Goal: Check status: Check status

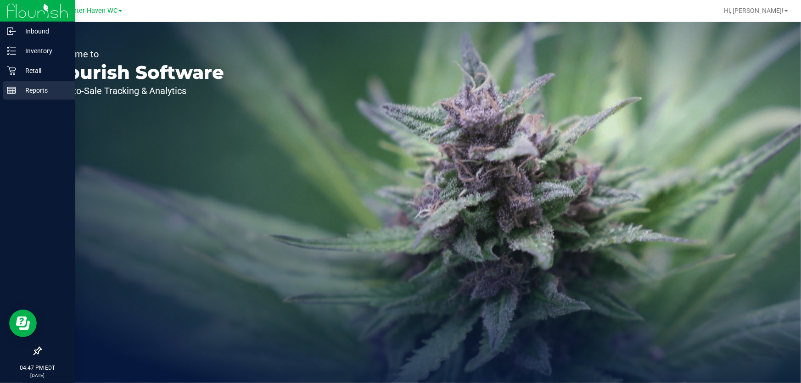
click at [14, 87] on icon at bounding box center [11, 90] width 9 height 9
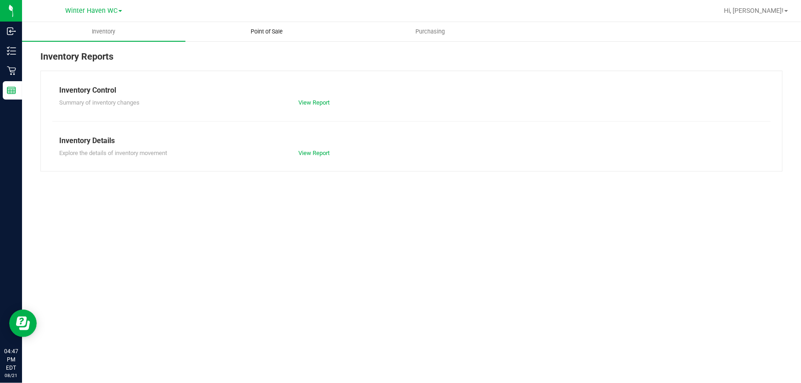
click at [250, 33] on span "Point of Sale" at bounding box center [267, 32] width 57 height 8
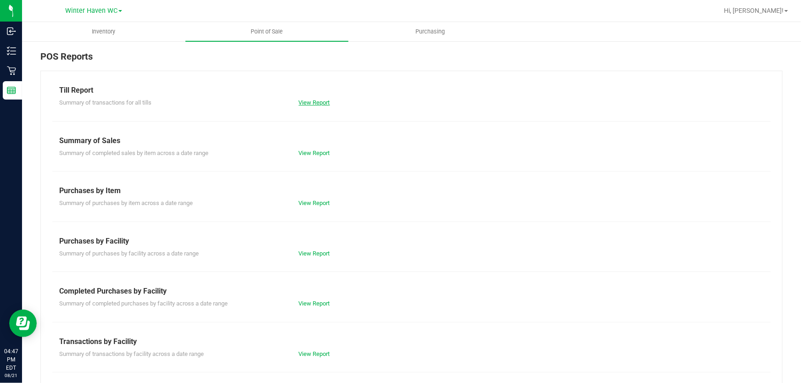
click at [302, 99] on link "View Report" at bounding box center [314, 102] width 31 height 7
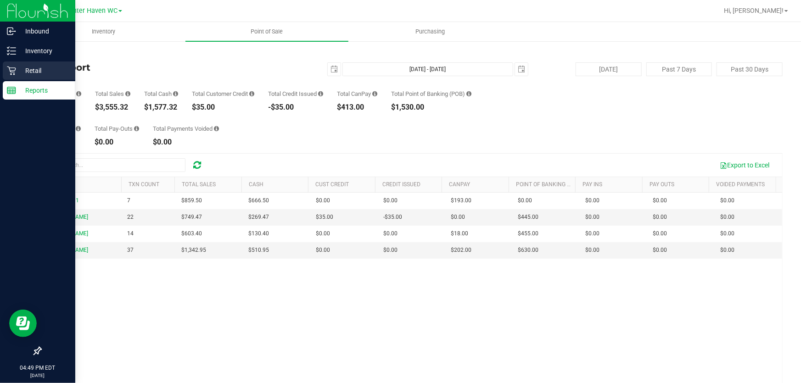
click at [13, 67] on icon at bounding box center [11, 70] width 9 height 9
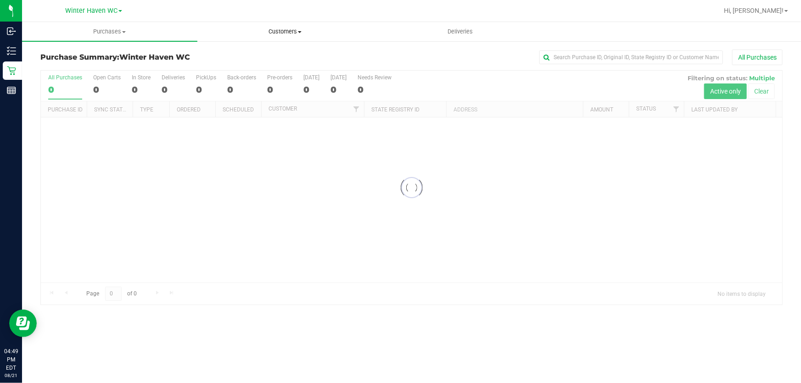
click at [281, 36] on uib-tab-heading "Customers All customers Add a new customer All physicians" at bounding box center [285, 31] width 174 height 18
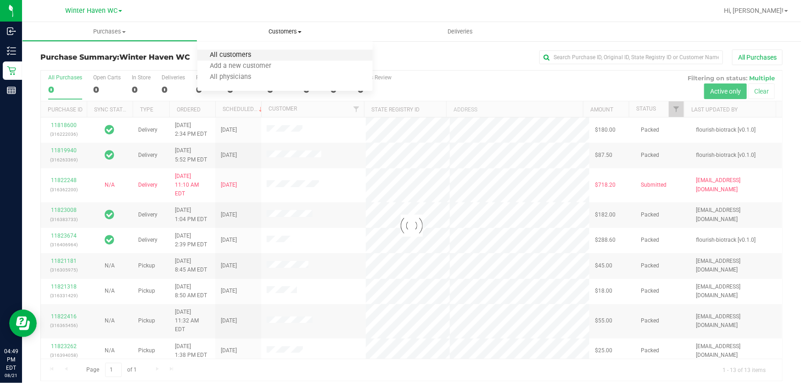
click at [247, 53] on span "All customers" at bounding box center [230, 55] width 66 height 8
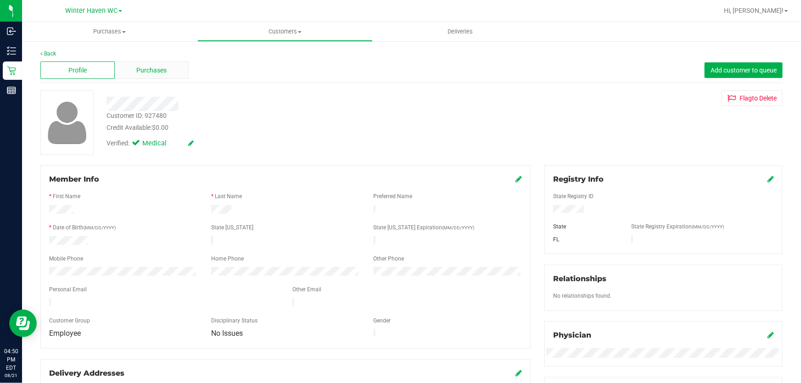
click at [173, 75] on div "Purchases" at bounding box center [152, 69] width 74 height 17
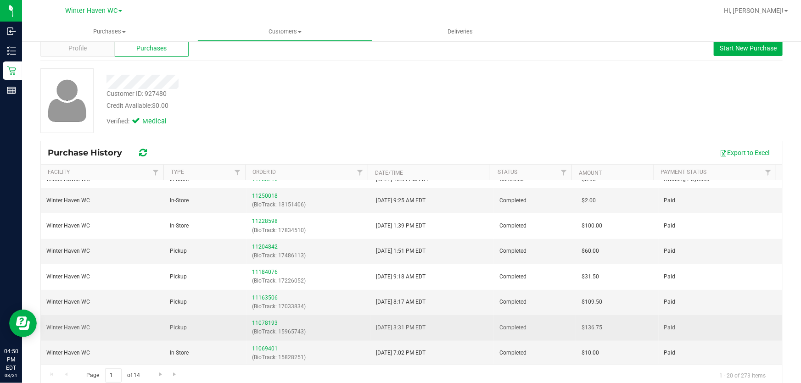
scroll to position [34, 0]
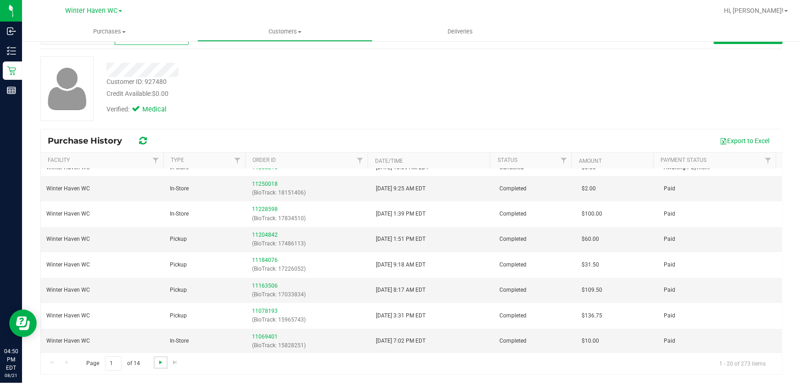
click at [157, 363] on span "Go to the next page" at bounding box center [160, 362] width 7 height 7
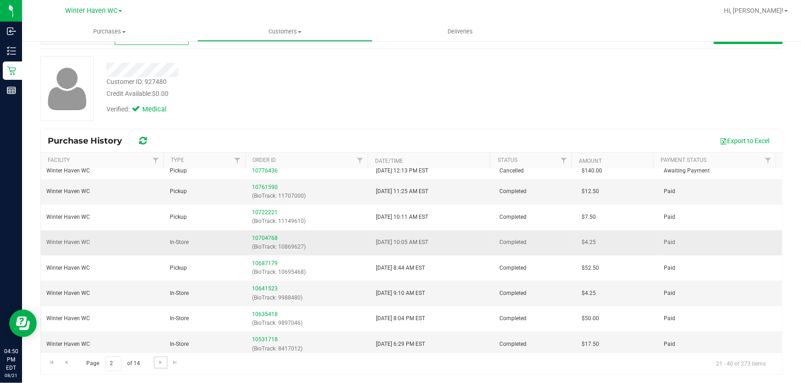
scroll to position [306, 0]
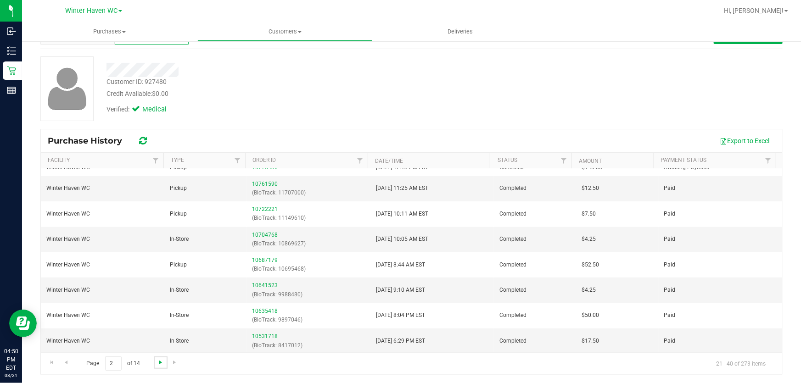
click at [160, 362] on span "Go to the next page" at bounding box center [160, 362] width 7 height 7
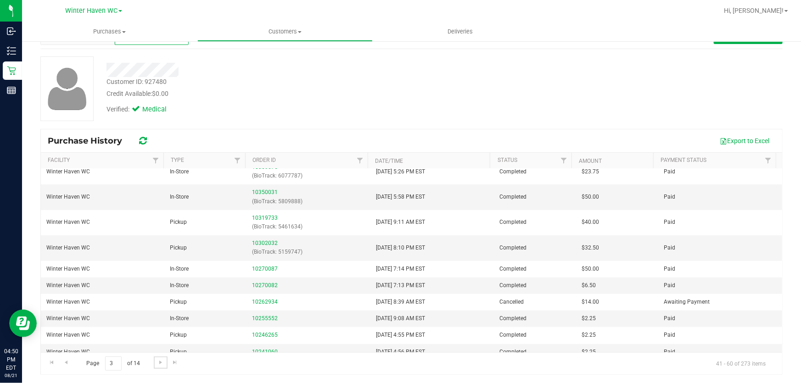
scroll to position [271, 0]
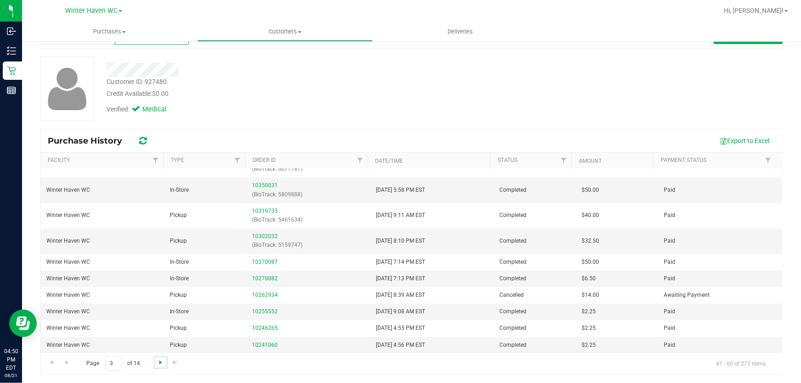
click at [160, 362] on span "Go to the next page" at bounding box center [160, 362] width 7 height 7
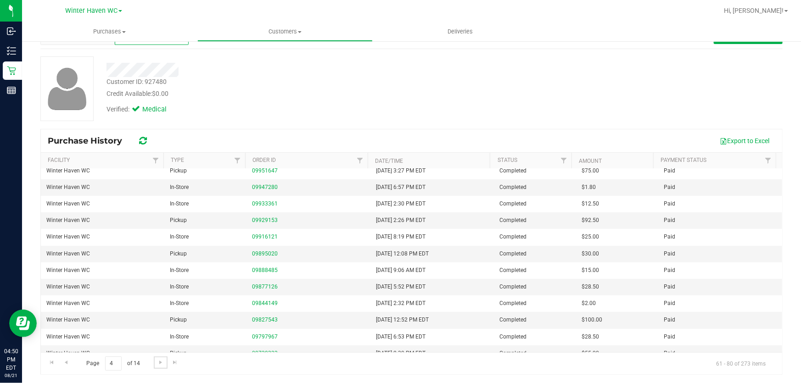
scroll to position [147, 0]
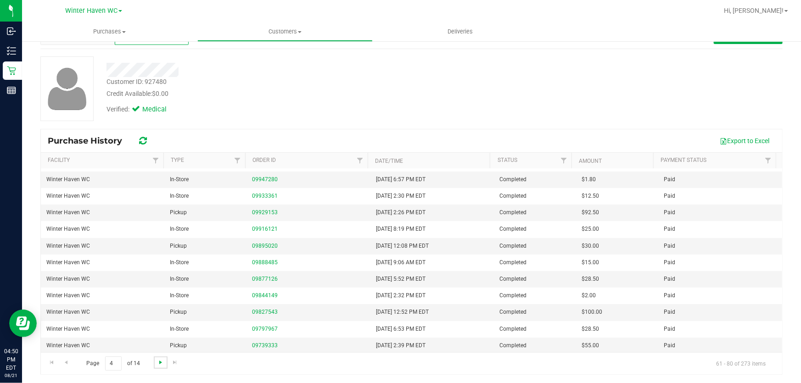
click at [161, 364] on span "Go to the next page" at bounding box center [160, 362] width 7 height 7
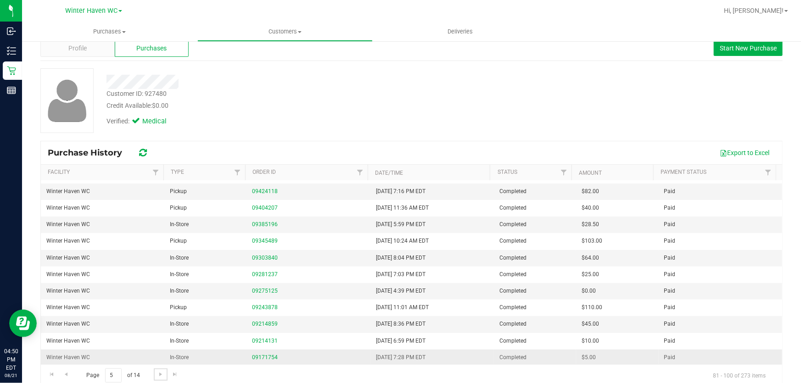
scroll to position [34, 0]
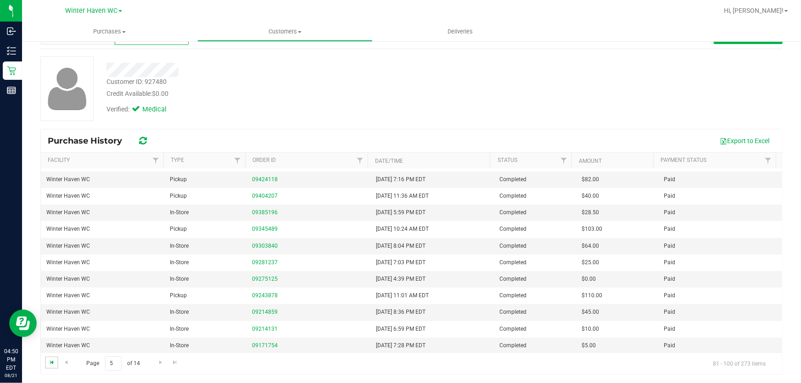
click at [52, 359] on span "Go to the first page" at bounding box center [51, 362] width 7 height 7
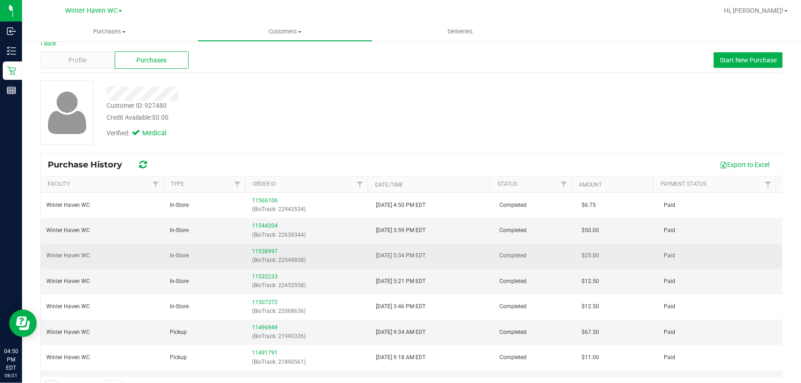
scroll to position [0, 0]
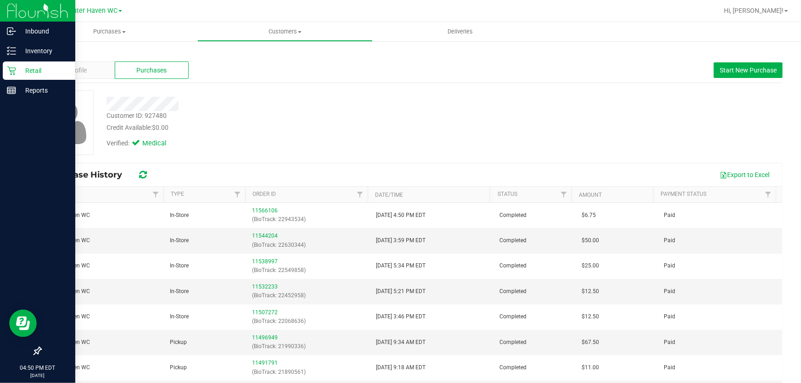
click at [11, 70] on icon at bounding box center [11, 71] width 9 height 9
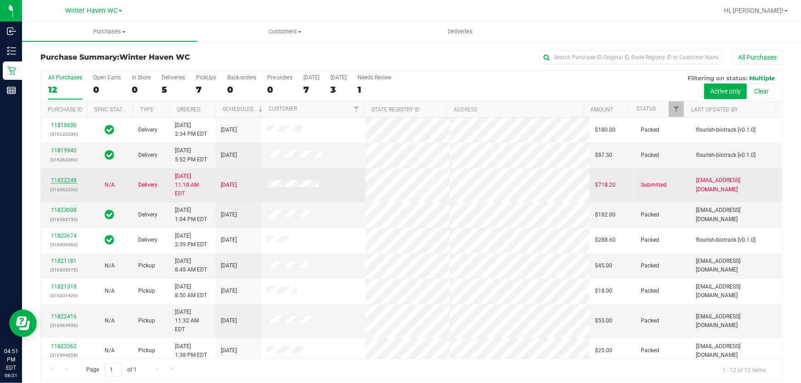
click at [56, 177] on link "11822248" at bounding box center [64, 180] width 26 height 6
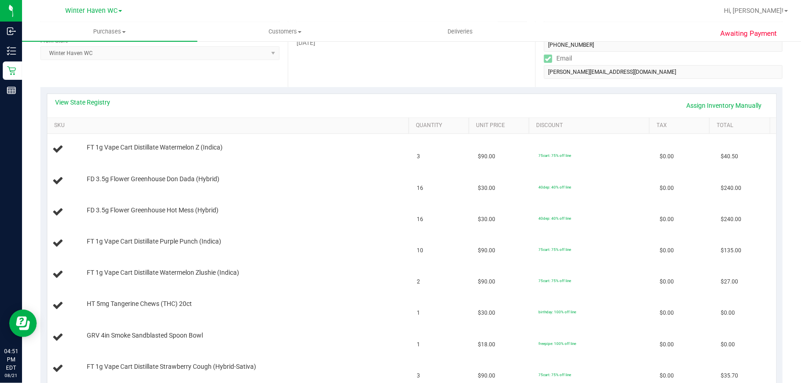
scroll to position [83, 0]
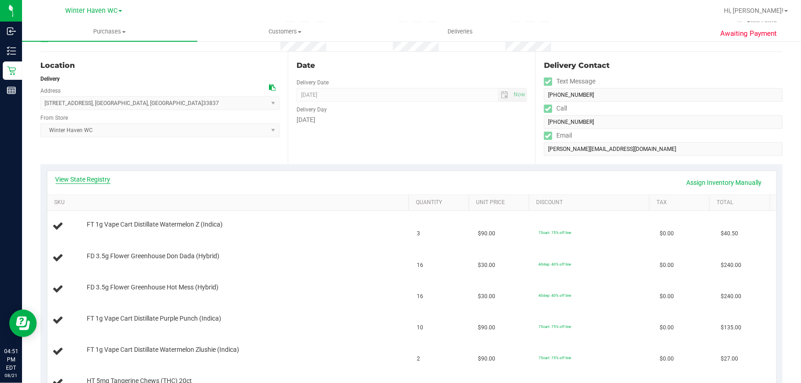
click at [100, 177] on link "View State Registry" at bounding box center [83, 179] width 55 height 9
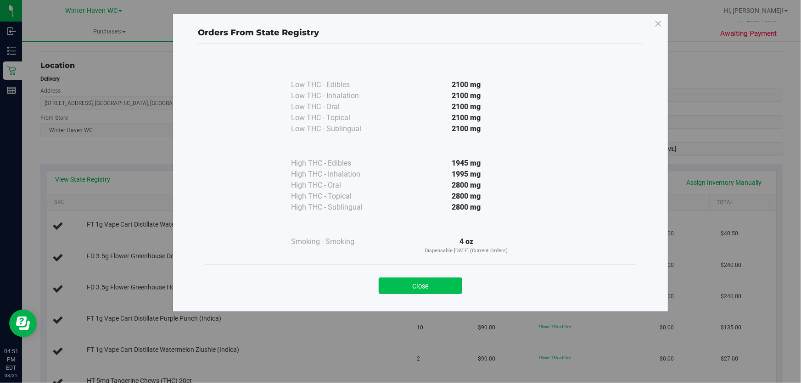
click at [396, 288] on button "Close" at bounding box center [420, 286] width 83 height 17
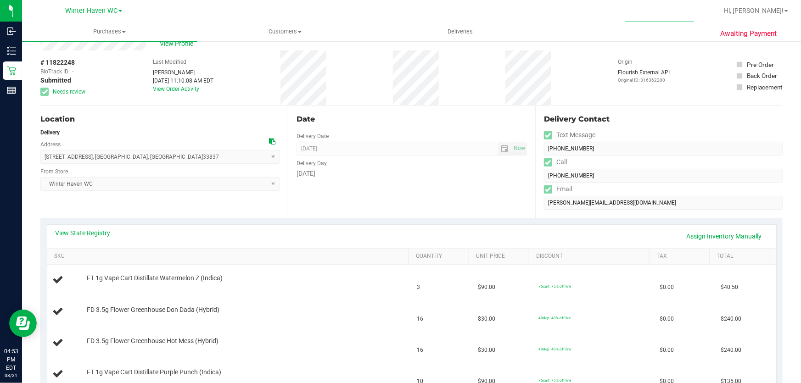
scroll to position [0, 0]
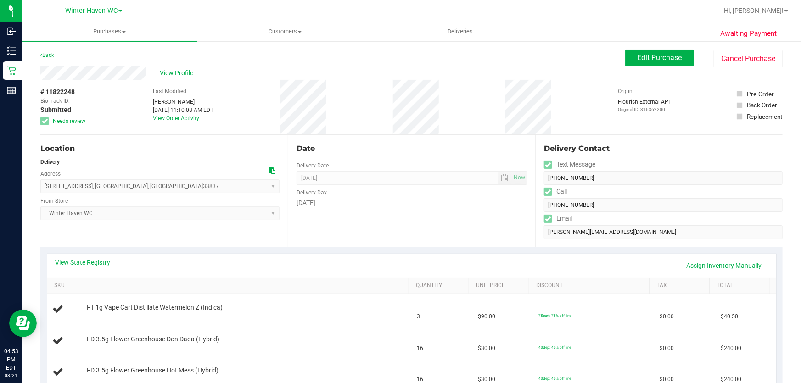
click at [47, 54] on link "Back" at bounding box center [47, 55] width 14 height 6
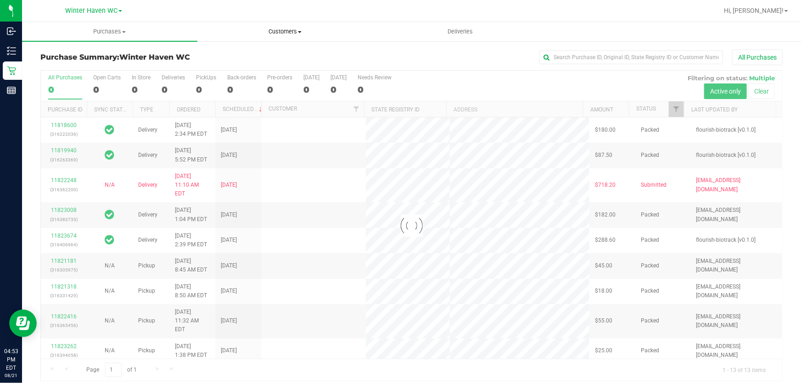
click at [289, 32] on span "Customers" at bounding box center [285, 32] width 174 height 8
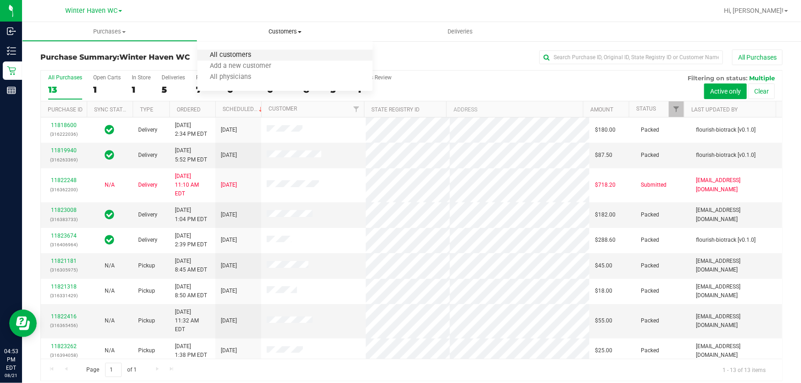
click at [256, 56] on span "All customers" at bounding box center [230, 55] width 66 height 8
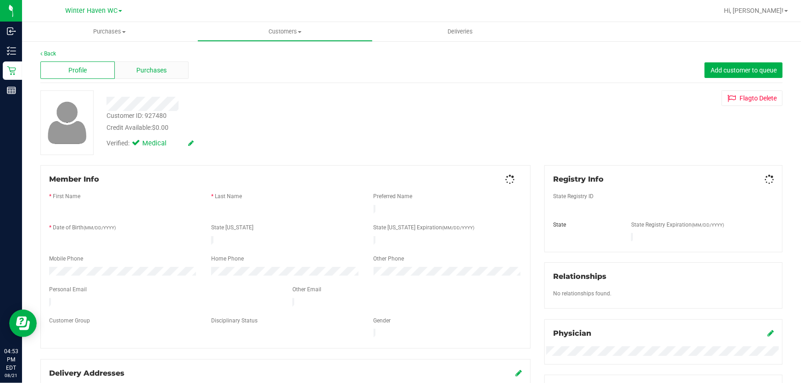
click at [152, 70] on span "Purchases" at bounding box center [152, 71] width 30 height 10
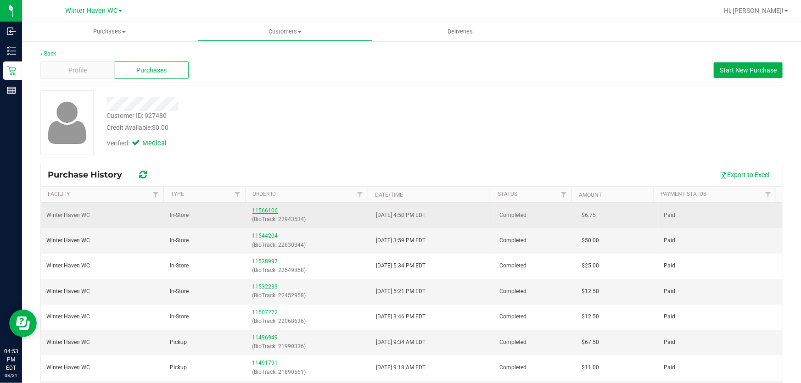
click at [258, 207] on link "11566106" at bounding box center [265, 210] width 26 height 6
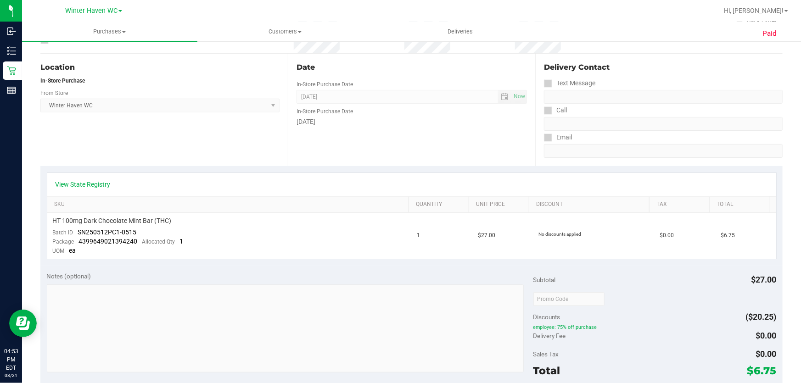
scroll to position [83, 0]
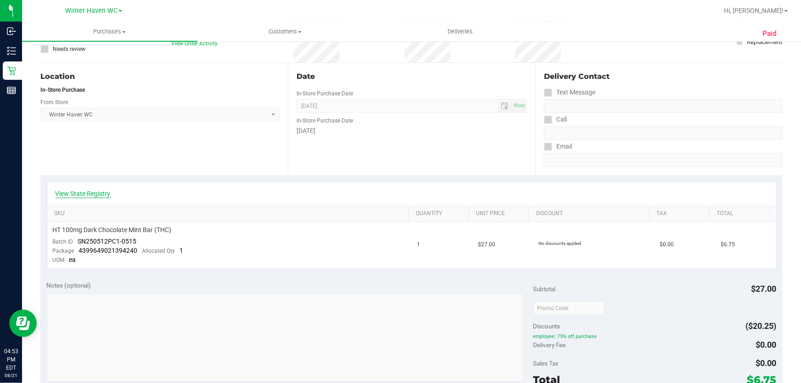
click at [94, 193] on link "View State Registry" at bounding box center [83, 193] width 55 height 9
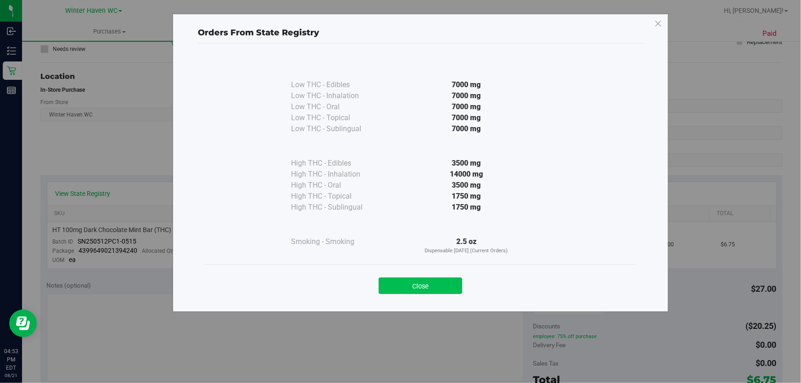
click at [396, 287] on button "Close" at bounding box center [420, 286] width 83 height 17
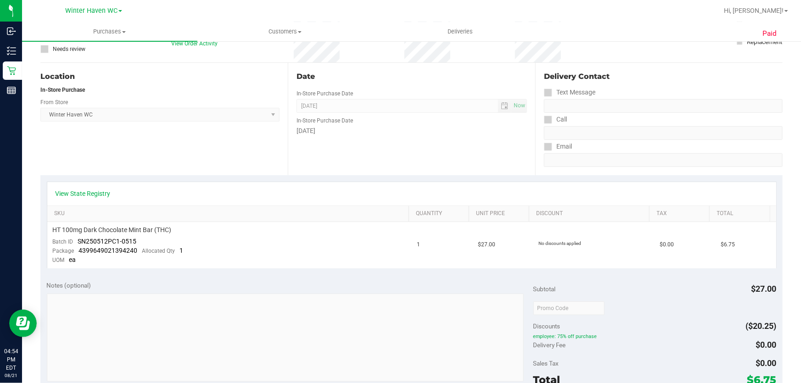
click at [396, 150] on div "Date In-Store Purchase Date [DATE] Now In-Store Purchase Date [DATE]" at bounding box center [411, 119] width 247 height 112
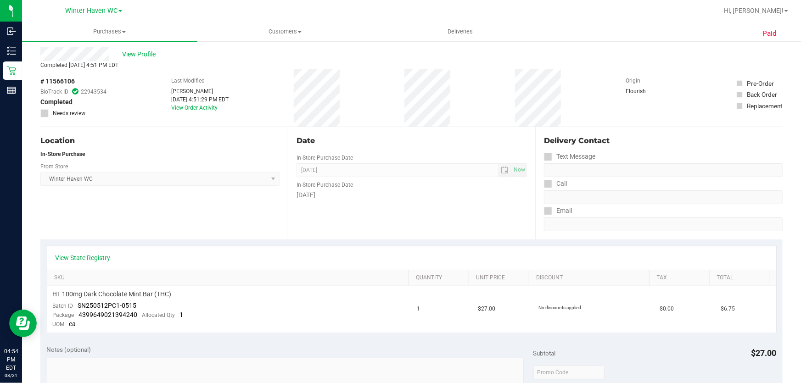
scroll to position [0, 0]
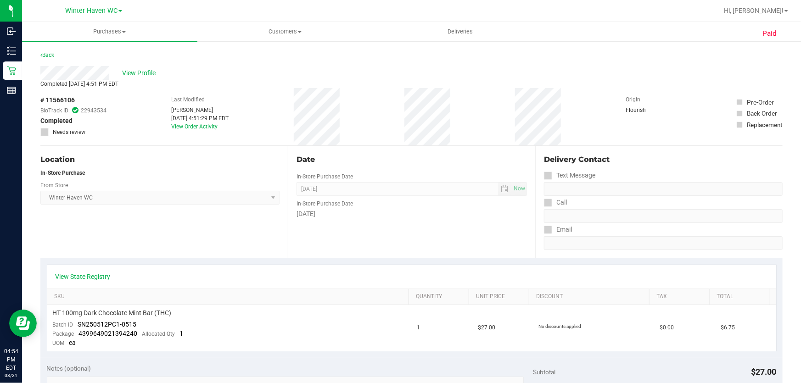
click at [52, 54] on link "Back" at bounding box center [47, 55] width 14 height 6
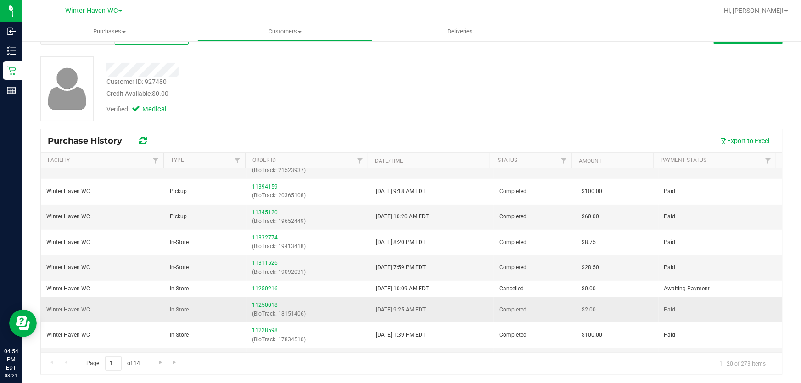
scroll to position [189, 0]
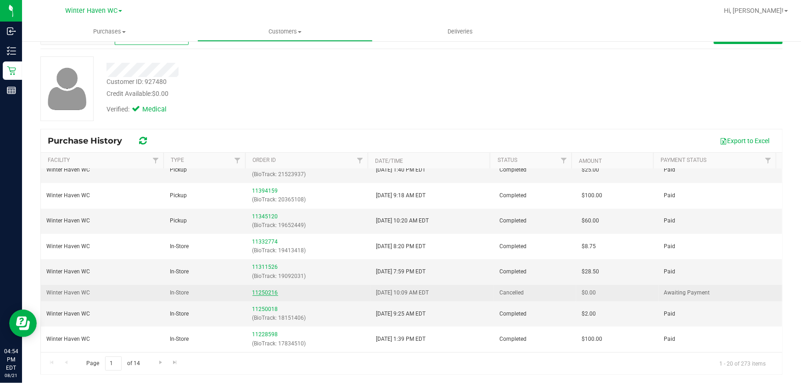
click at [264, 290] on link "11250216" at bounding box center [265, 292] width 26 height 6
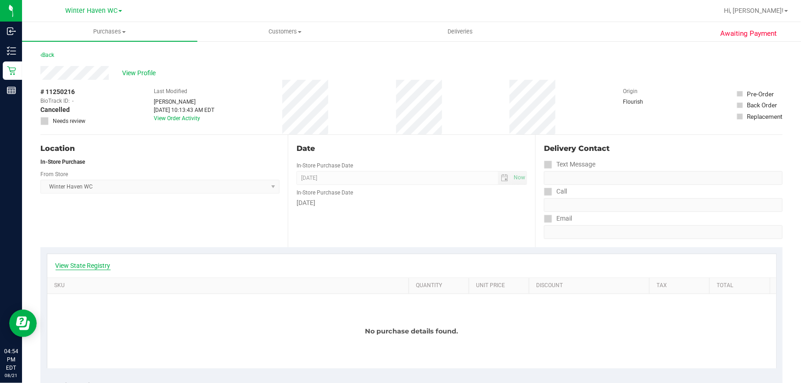
click at [95, 266] on link "View State Registry" at bounding box center [83, 265] width 55 height 9
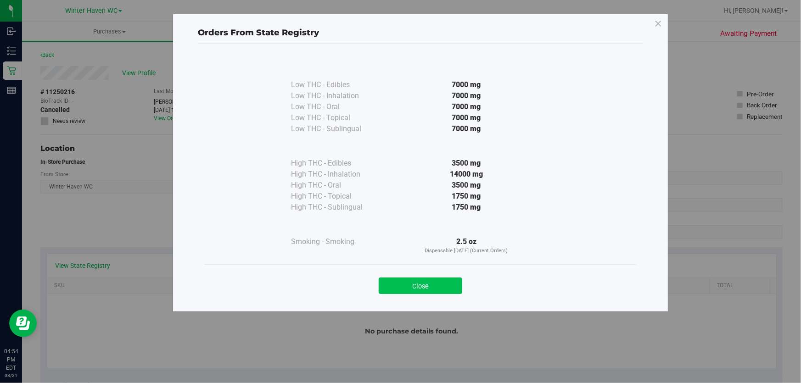
click at [396, 286] on button "Close" at bounding box center [420, 286] width 83 height 17
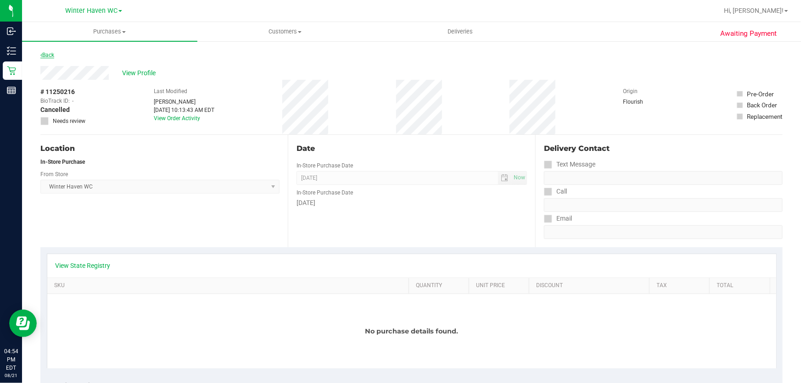
click at [46, 56] on link "Back" at bounding box center [47, 55] width 14 height 6
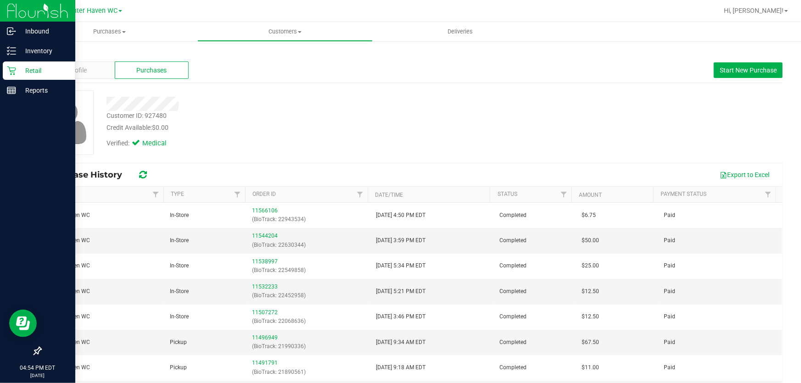
click at [10, 72] on icon at bounding box center [11, 71] width 9 height 9
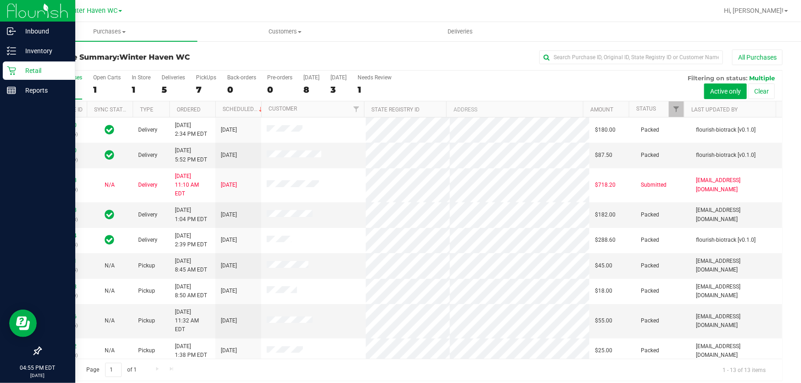
click at [31, 72] on p "Retail" at bounding box center [43, 70] width 55 height 11
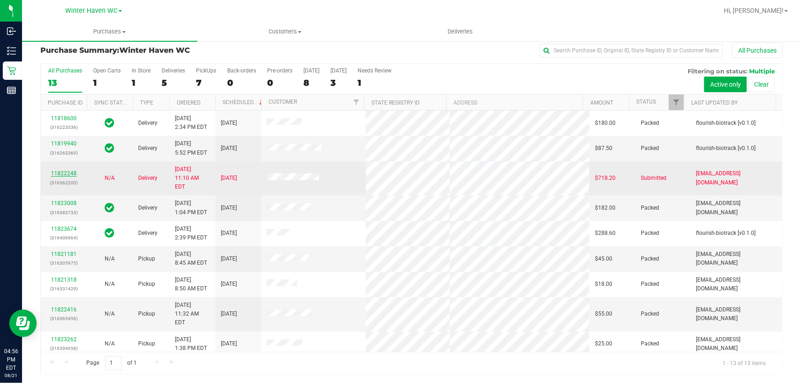
click at [65, 170] on link "11822248" at bounding box center [64, 173] width 26 height 6
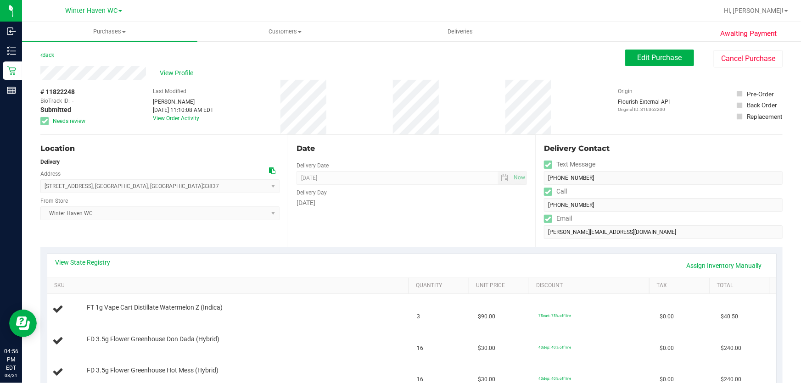
click at [50, 55] on link "Back" at bounding box center [47, 55] width 14 height 6
